Goal: Task Accomplishment & Management: Manage account settings

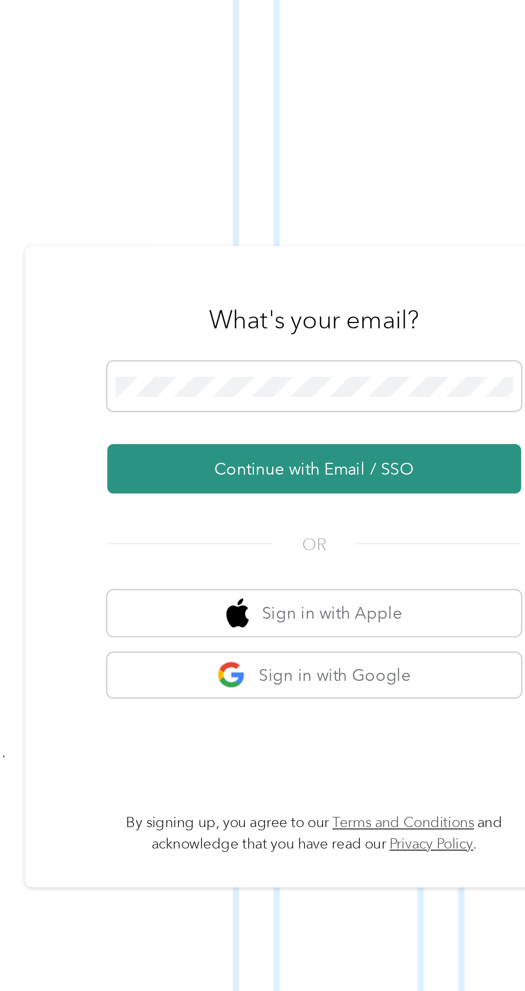
click at [408, 539] on button "Continue with Email / SSO" at bounding box center [388, 528] width 188 height 22
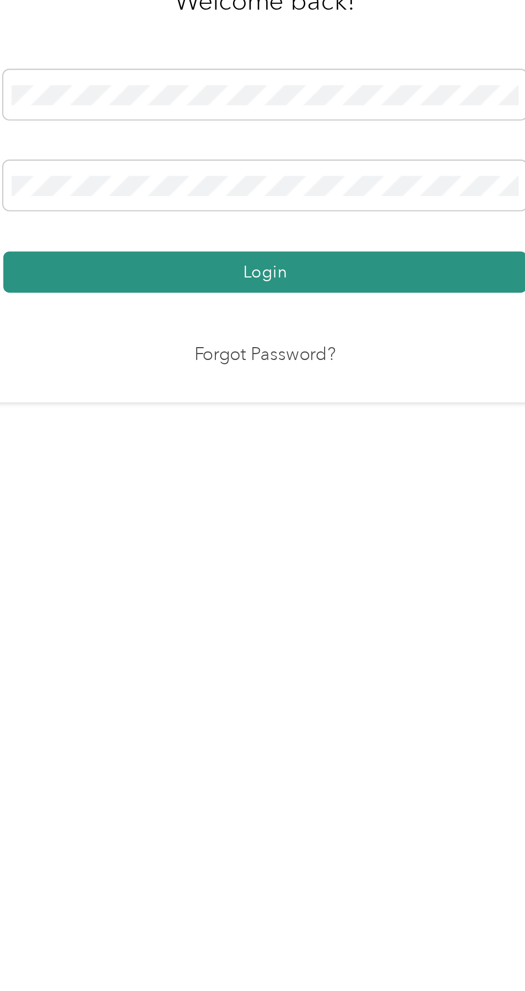
click at [341, 577] on button "Login" at bounding box center [260, 568] width 238 height 19
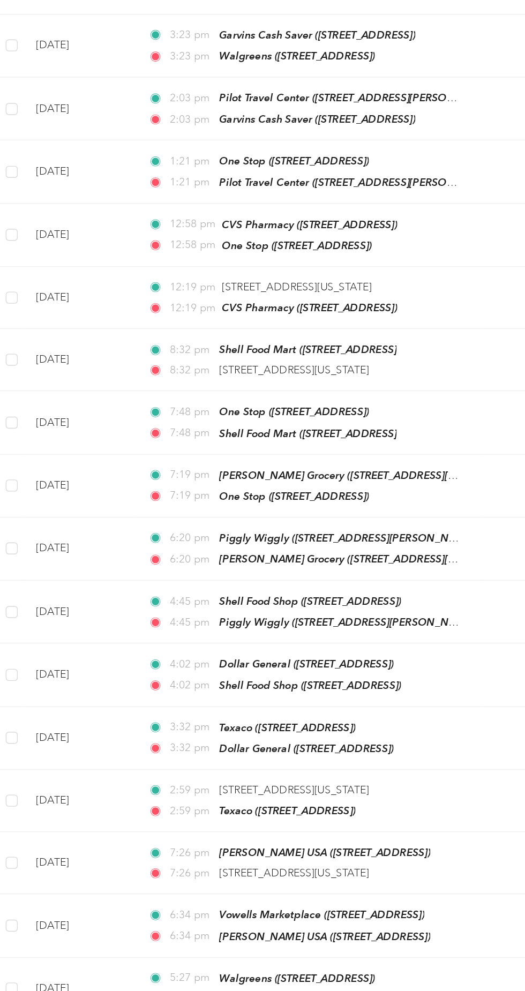
scroll to position [6, 0]
